Goal: Task Accomplishment & Management: Manage account settings

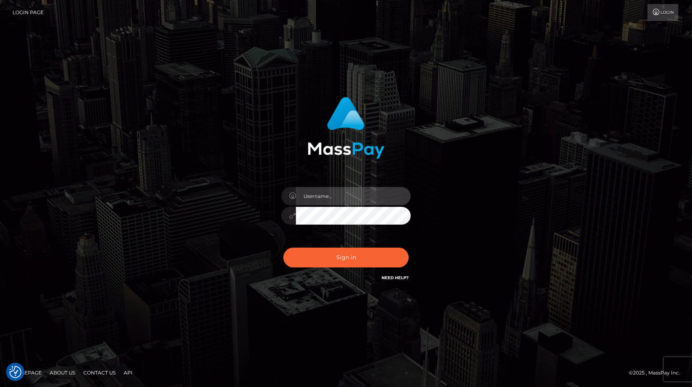
type input "[EMAIL_ADDRESS][DOMAIN_NAME]"
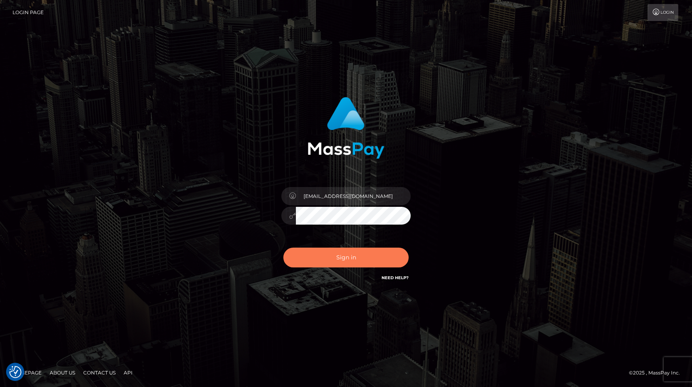
click at [352, 261] on button "Sign in" at bounding box center [345, 258] width 125 height 20
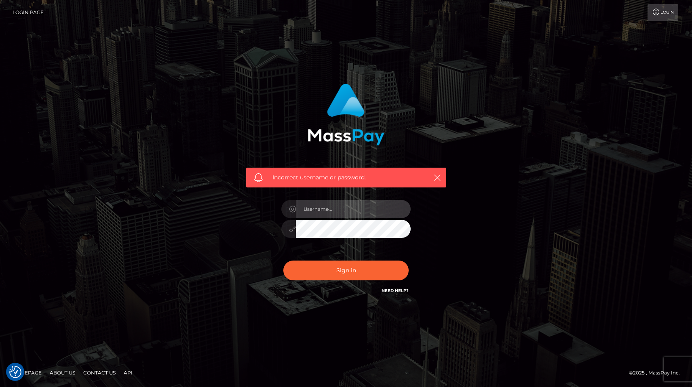
type input "[EMAIL_ADDRESS][DOMAIN_NAME]"
click at [378, 210] on input "[EMAIL_ADDRESS][DOMAIN_NAME]" at bounding box center [353, 209] width 115 height 18
click at [439, 180] on icon "button" at bounding box center [437, 178] width 8 height 8
click at [438, 176] on icon "button" at bounding box center [437, 178] width 8 height 8
click at [437, 176] on icon "button" at bounding box center [437, 178] width 8 height 8
